Goal: Information Seeking & Learning: Understand process/instructions

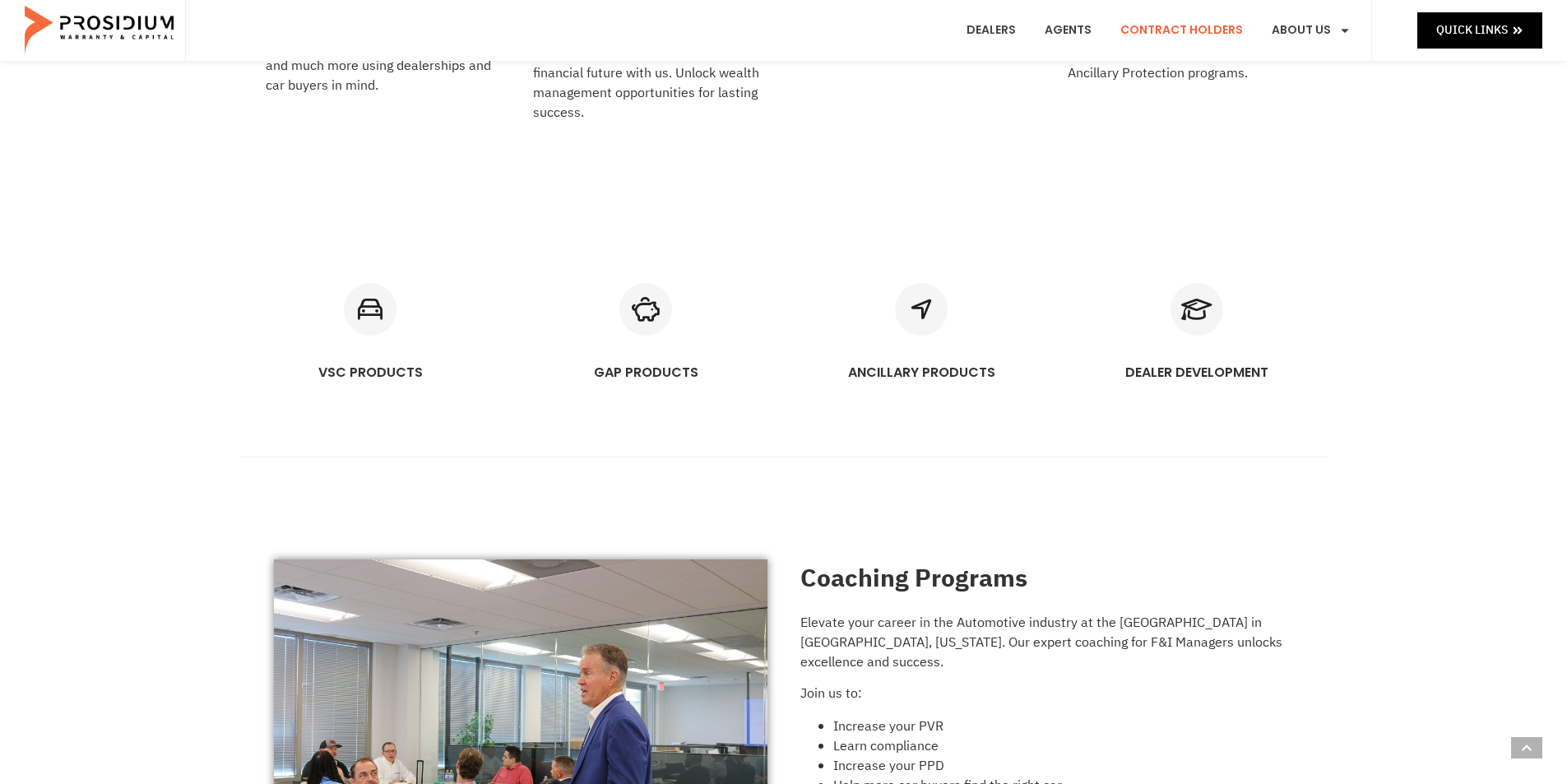
scroll to position [981, 0]
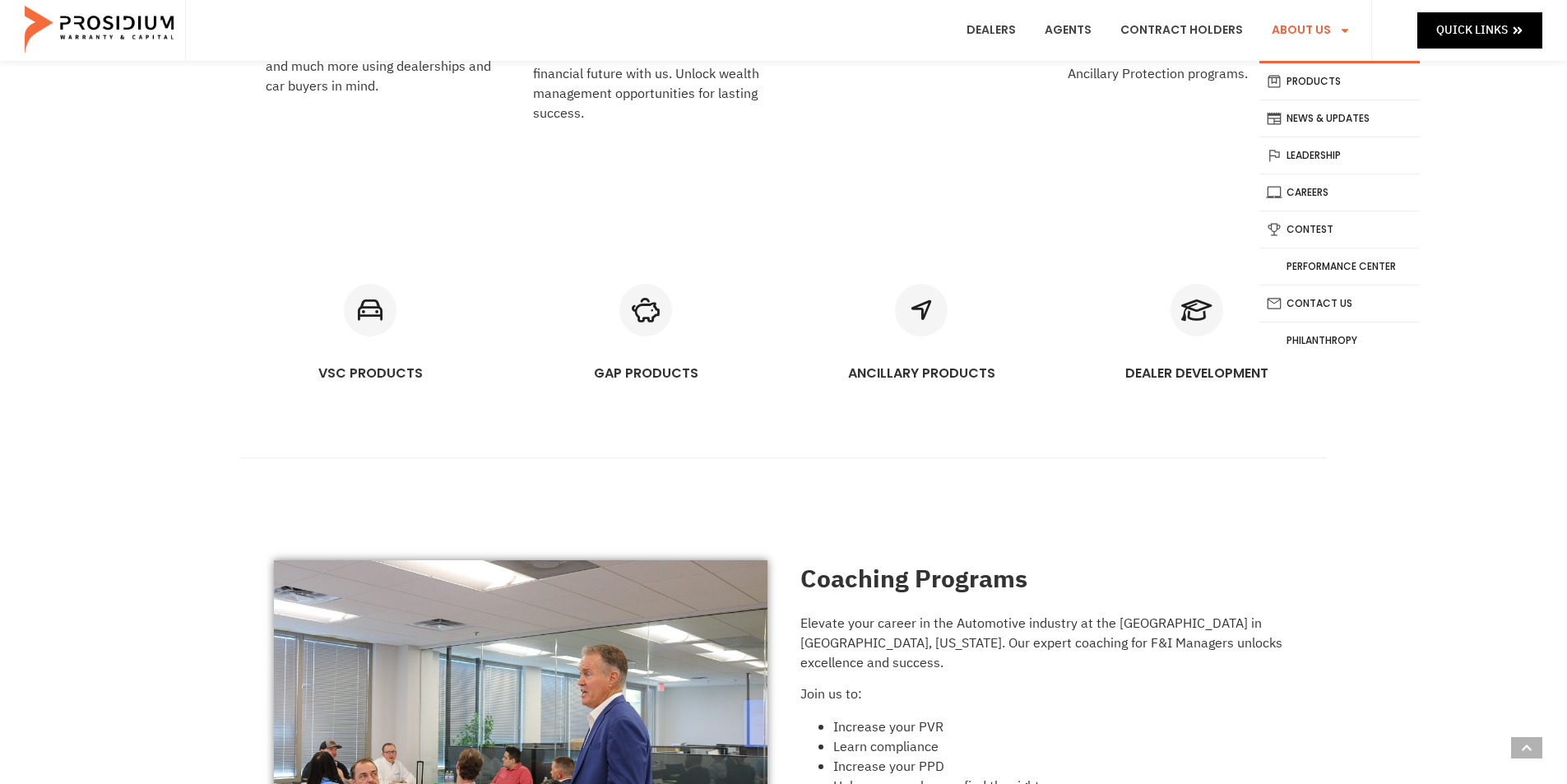
click at [1323, 39] on link "About Us" at bounding box center [1311, 30] width 103 height 61
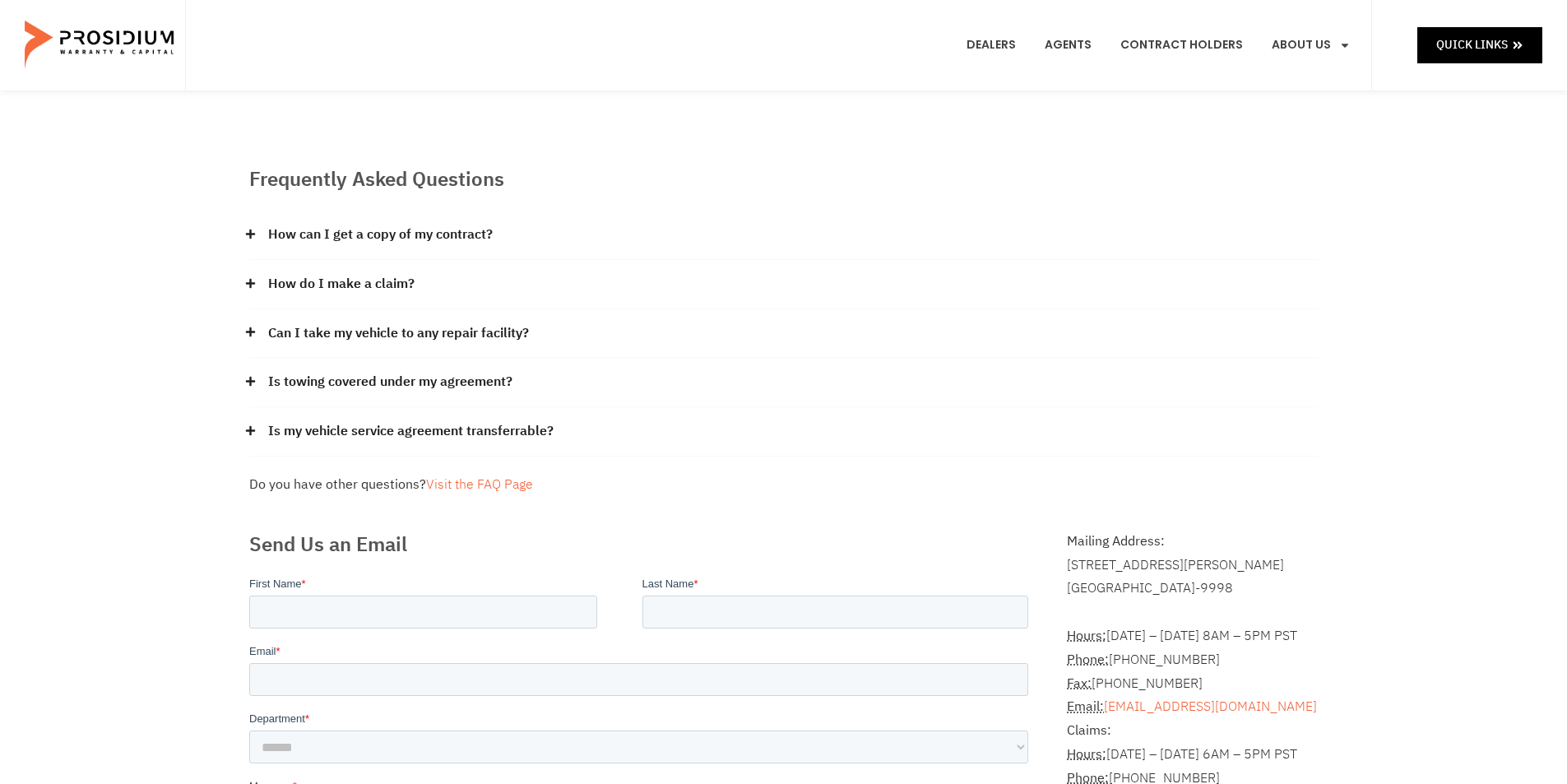
click at [423, 233] on link "How can I get a copy of my contract?" at bounding box center [380, 234] width 224 height 24
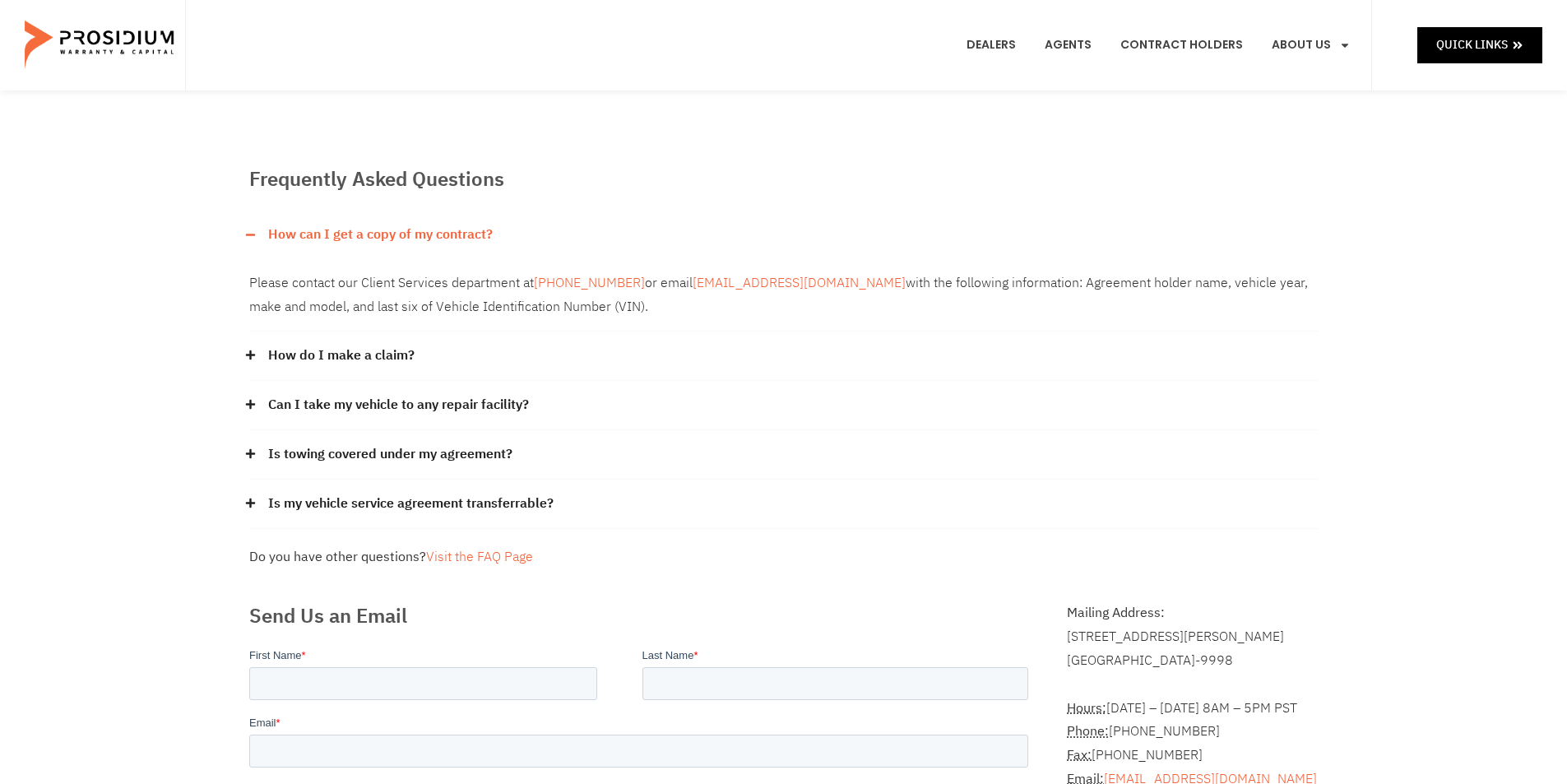
click at [423, 233] on link "How can I get a copy of my contract?" at bounding box center [380, 234] width 224 height 24
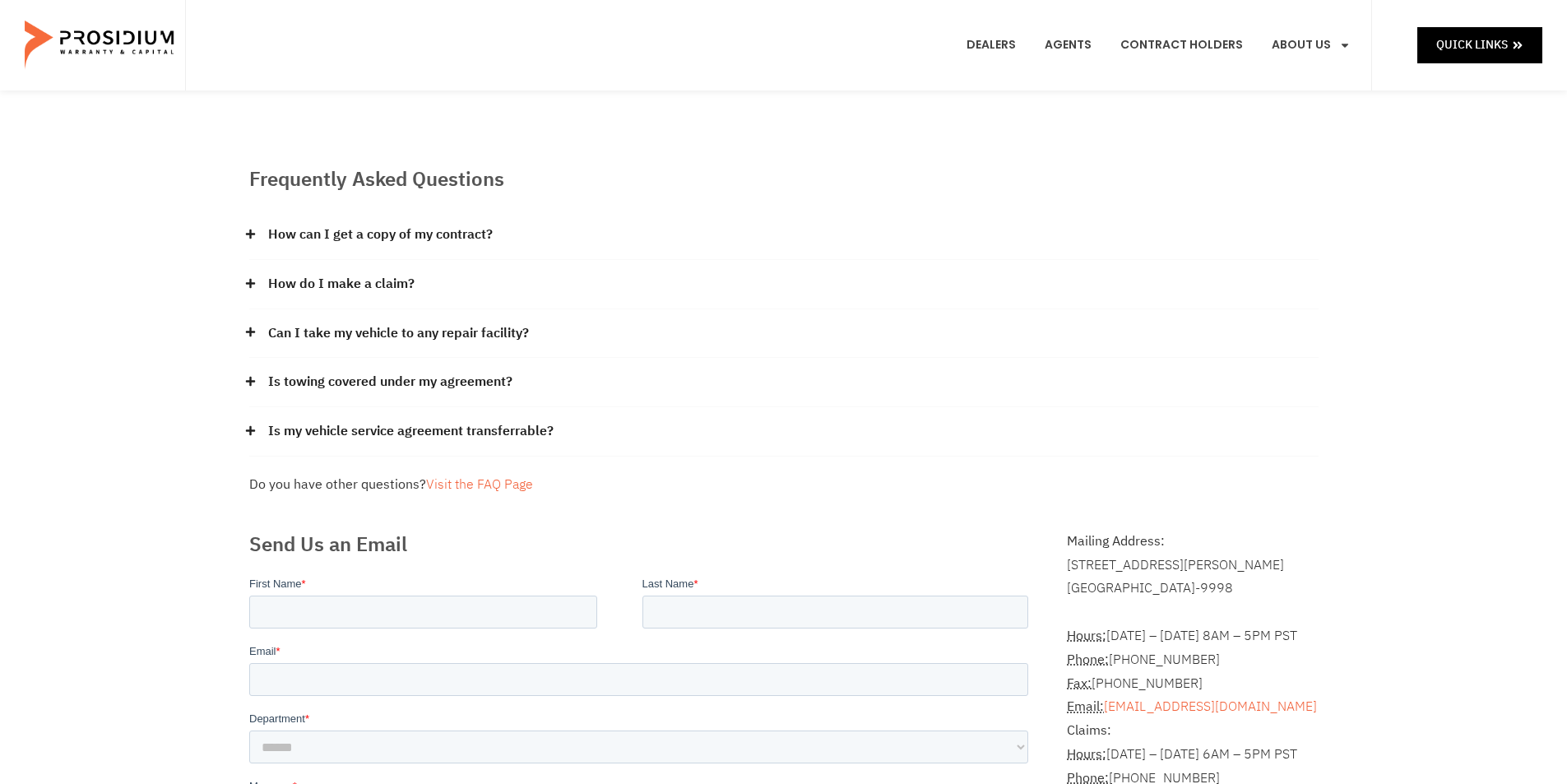
click at [393, 287] on link "How do I make a claim?" at bounding box center [341, 284] width 146 height 24
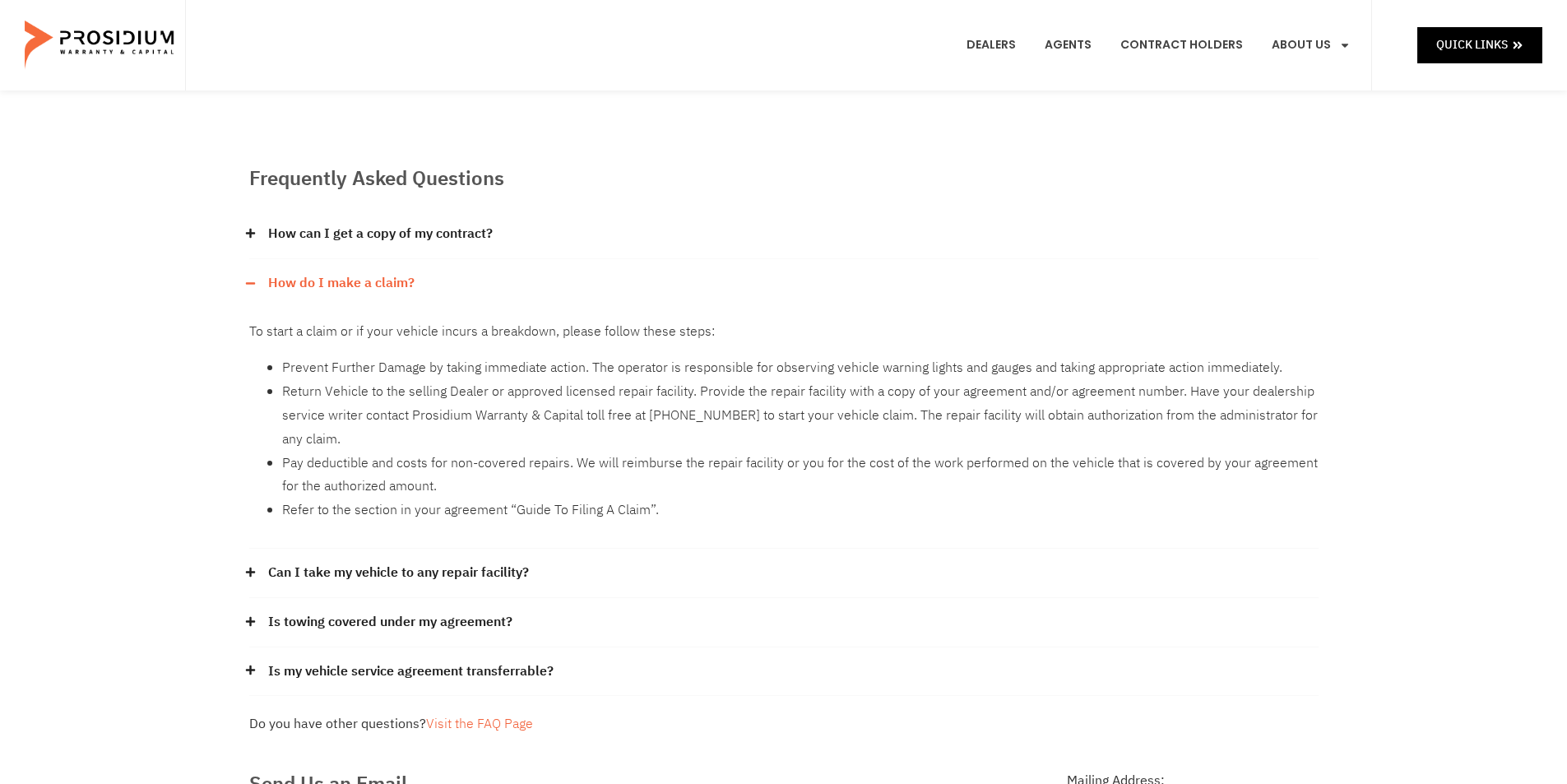
scroll to position [82, 0]
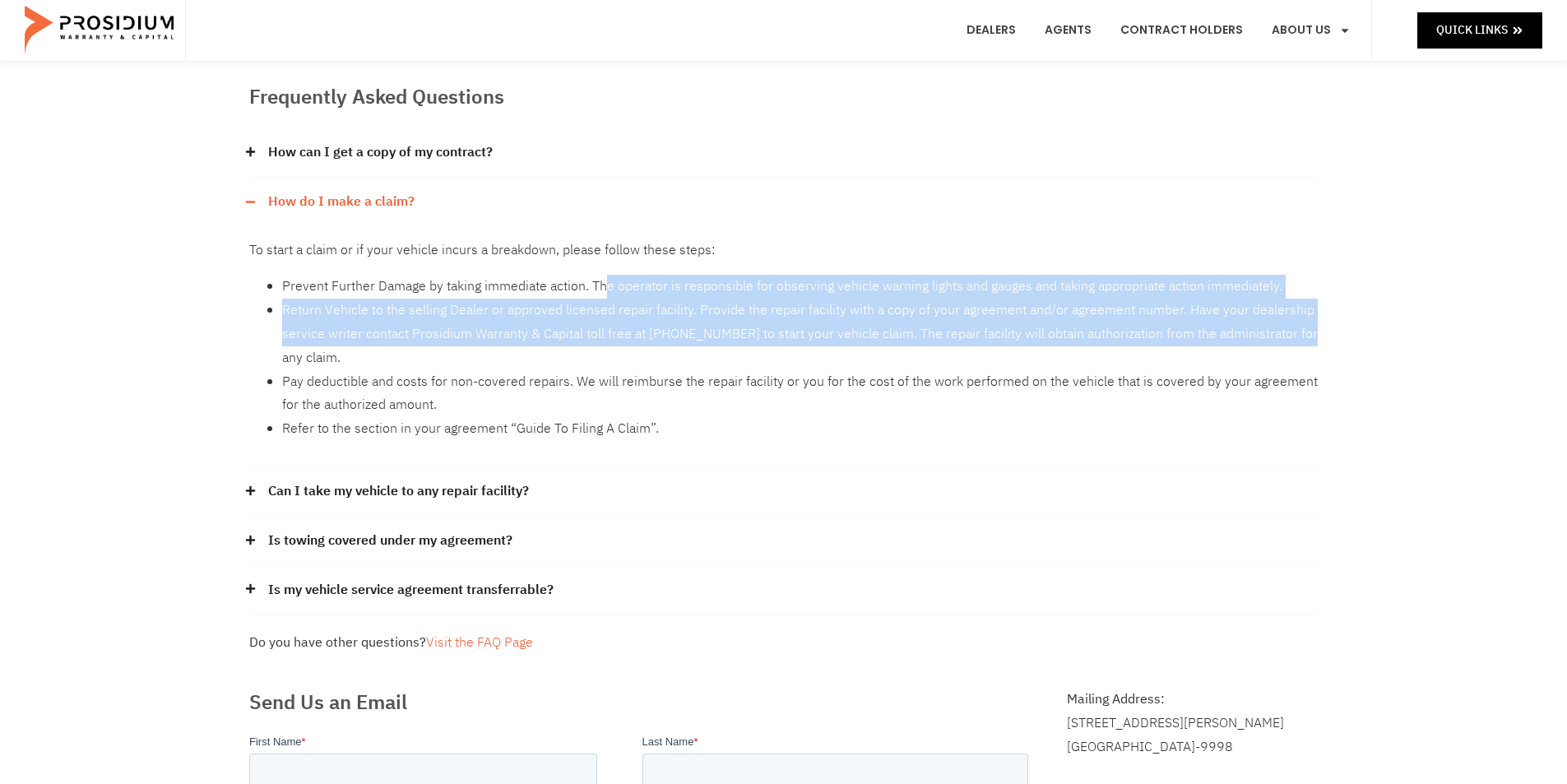
drag, startPoint x: 607, startPoint y: 282, endPoint x: 1305, endPoint y: 324, distance: 699.3
click at [1305, 325] on ul "Prevent Further Damage by taking immediate action. The operator is responsible …" at bounding box center [784, 358] width 1069 height 166
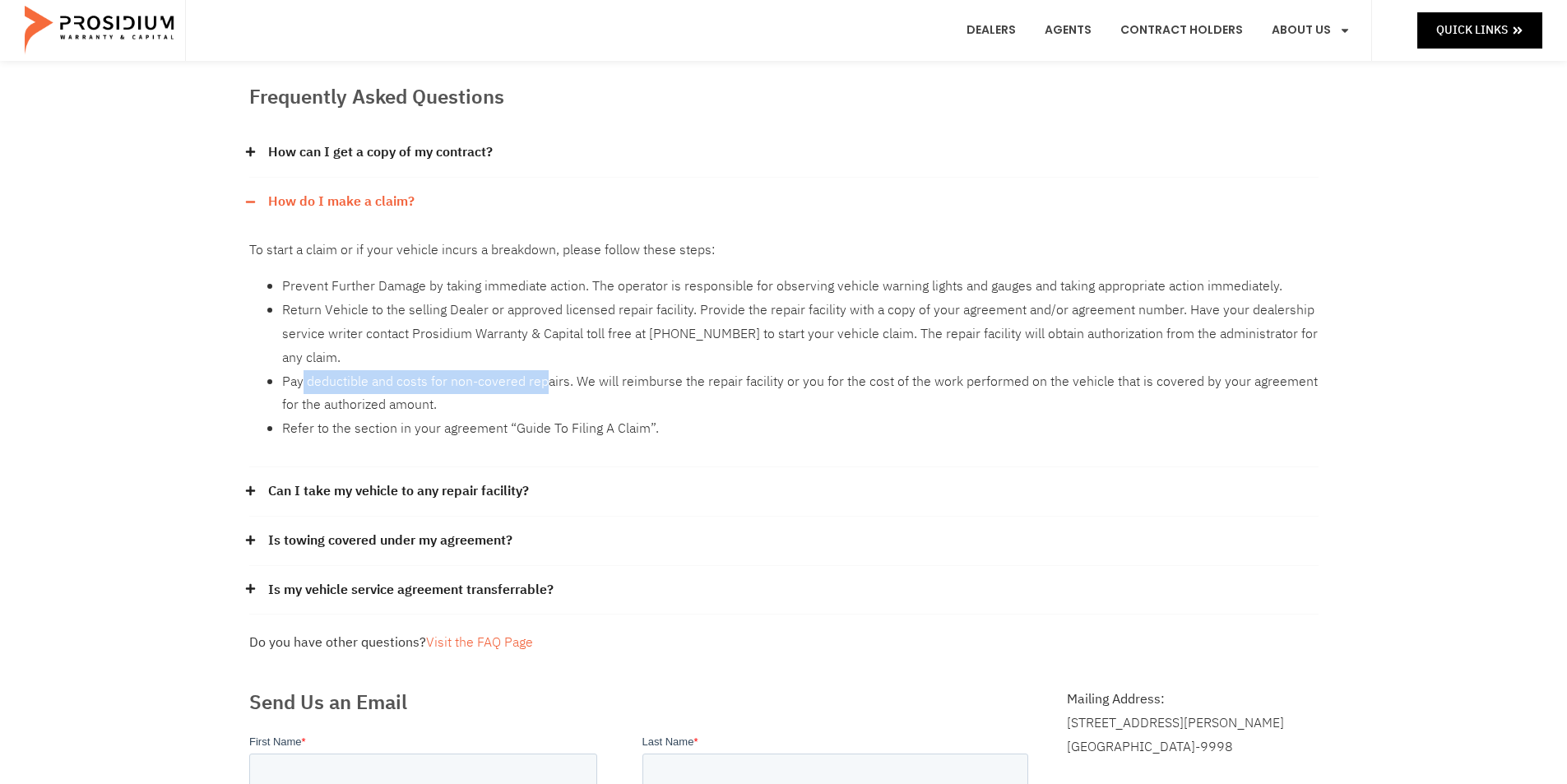
drag, startPoint x: 300, startPoint y: 374, endPoint x: 546, endPoint y: 383, distance: 246.2
click at [546, 383] on li "Pay deductible and costs for non-covered repairs. We will reimburse the repair …" at bounding box center [800, 393] width 1037 height 48
click at [451, 402] on li "Pay deductible and costs for non-covered repairs. We will reimburse the repair …" at bounding box center [800, 393] width 1037 height 48
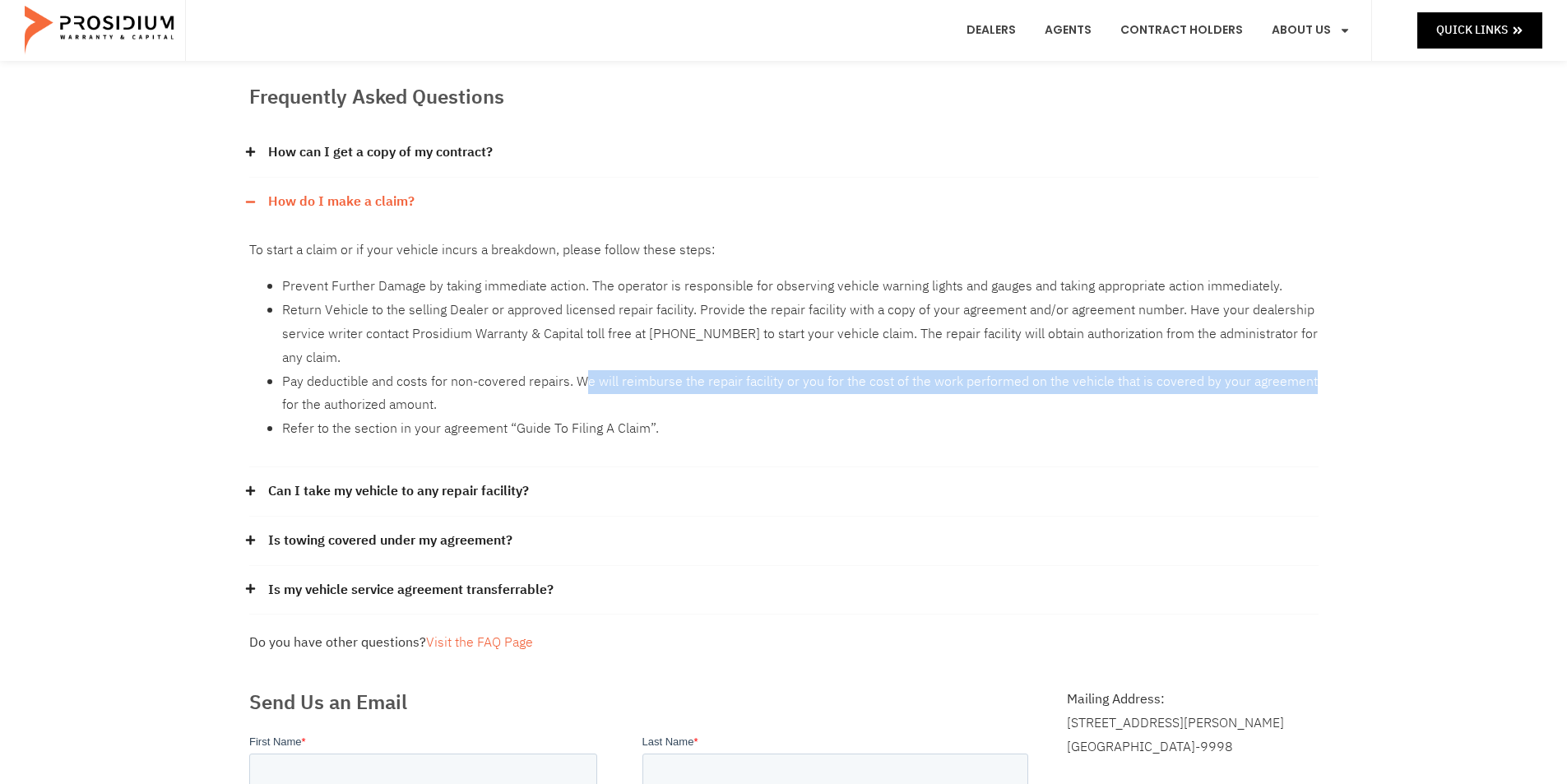
drag, startPoint x: 581, startPoint y: 385, endPoint x: 935, endPoint y: 376, distance: 354.1
click at [1244, 384] on li "Pay deductible and costs for non-covered repairs. We will reimburse the repair …" at bounding box center [800, 393] width 1037 height 48
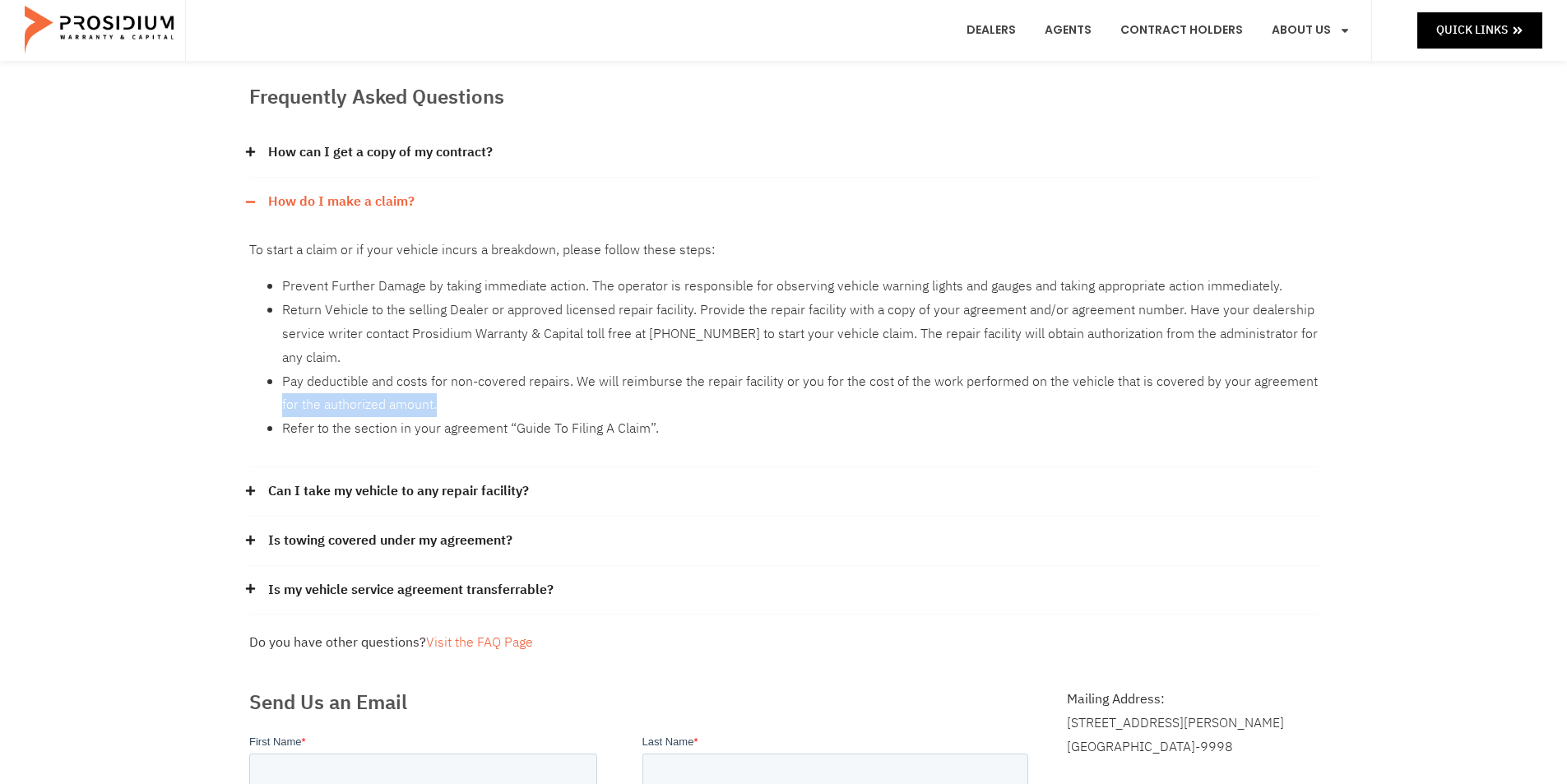
drag, startPoint x: 273, startPoint y: 405, endPoint x: 429, endPoint y: 416, distance: 156.4
click at [476, 409] on ul "Prevent Further Damage by taking immediate action. The operator is responsible …" at bounding box center [784, 358] width 1069 height 166
drag, startPoint x: 290, startPoint y: 434, endPoint x: 684, endPoint y: 415, distance: 394.5
click at [679, 417] on li "Refer to the section in your agreement “Guide To Filing A Claim”." at bounding box center [800, 429] width 1037 height 24
click at [392, 384] on li "Pay deductible and costs for non-covered repairs. We will reimburse the repair …" at bounding box center [800, 393] width 1037 height 48
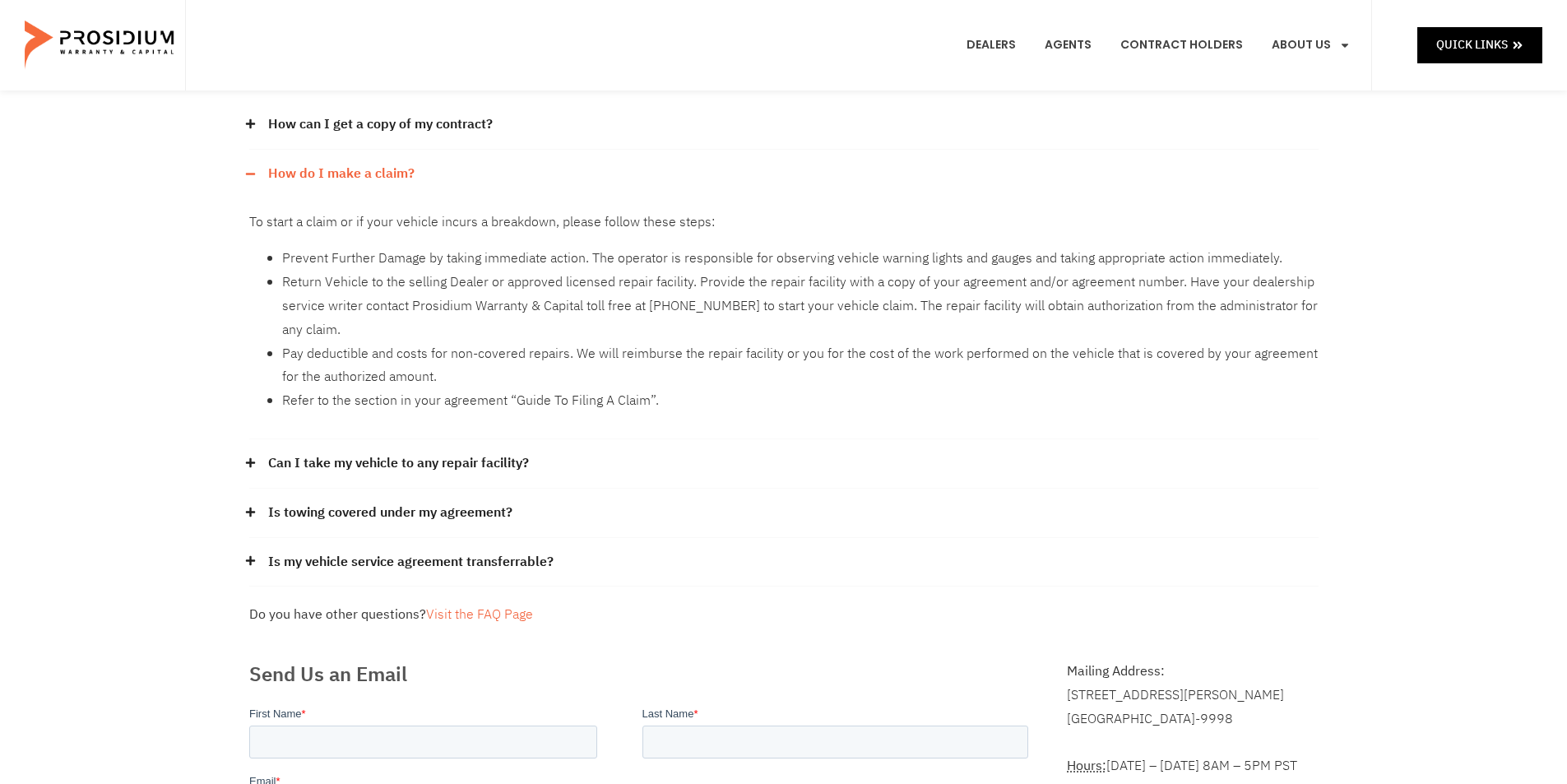
scroll to position [0, 0]
